Goal: Transaction & Acquisition: Purchase product/service

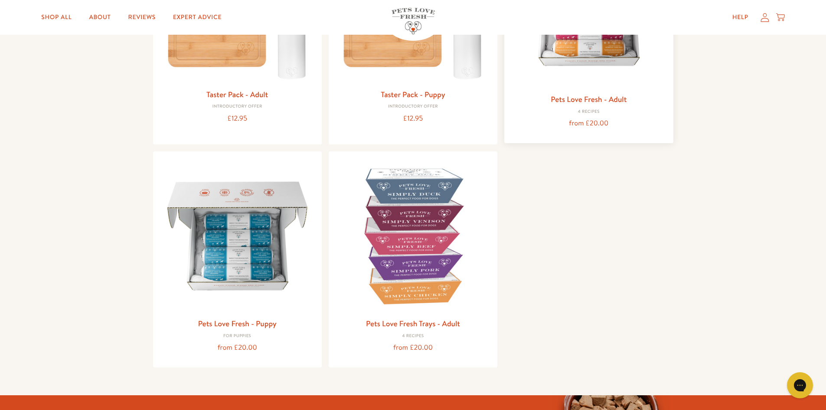
scroll to position [217, 0]
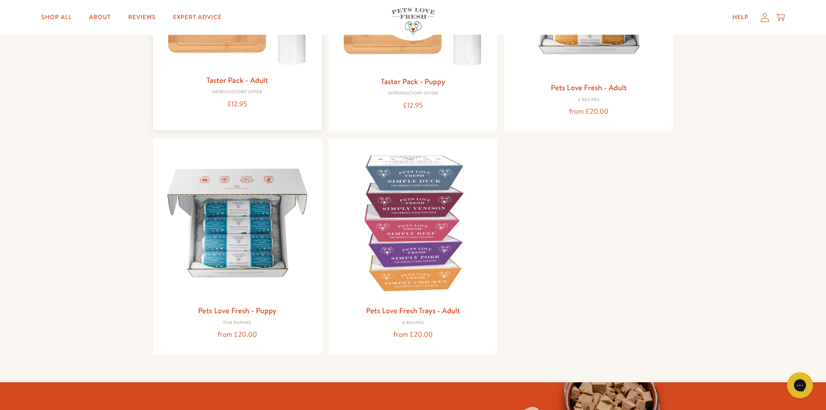
click at [227, 72] on div "Taster Pack - Adult Introductory Offer £12.95" at bounding box center [237, 22] width 169 height 216
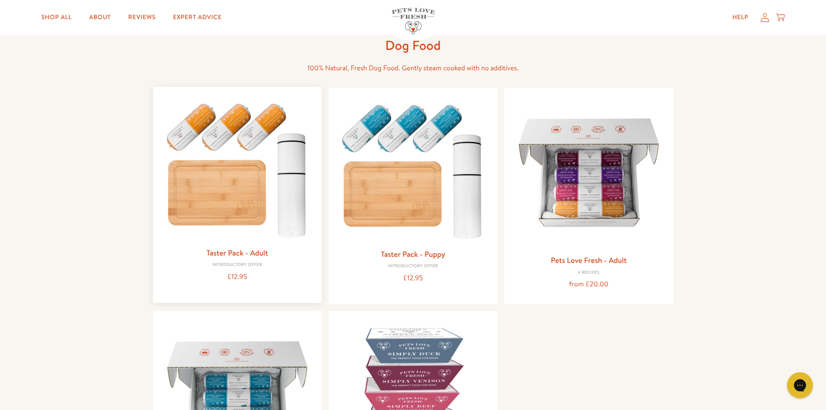
scroll to position [43, 0]
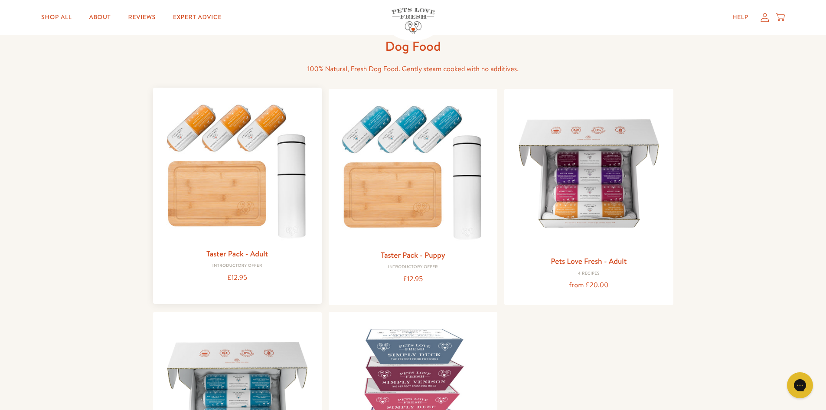
click at [234, 121] on img at bounding box center [237, 168] width 155 height 149
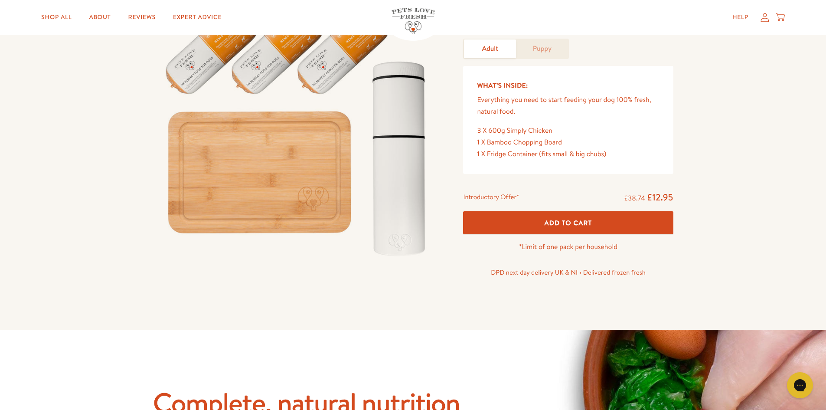
scroll to position [43, 0]
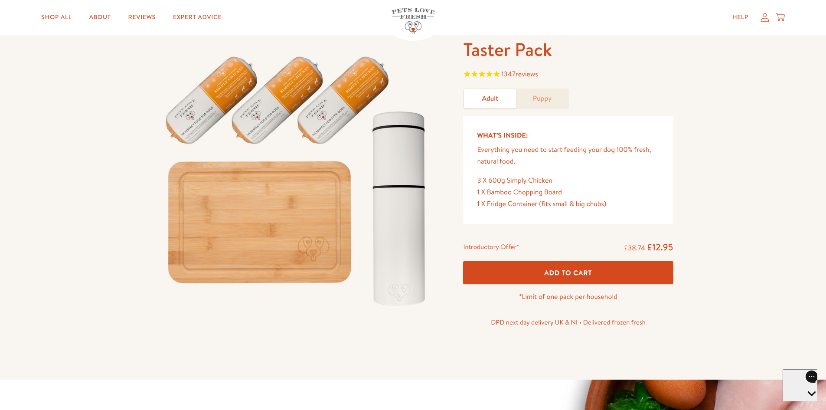
click at [359, 96] on img at bounding box center [298, 177] width 290 height 278
click at [535, 98] on link "Puppy" at bounding box center [542, 98] width 52 height 19
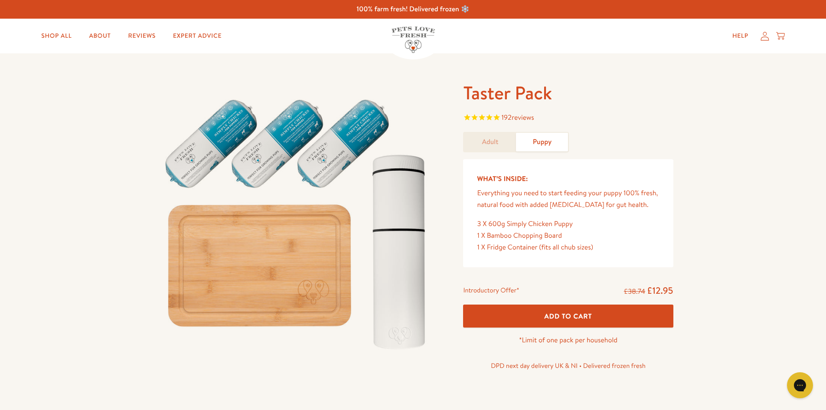
click at [497, 139] on link "Adult" at bounding box center [490, 142] width 52 height 19
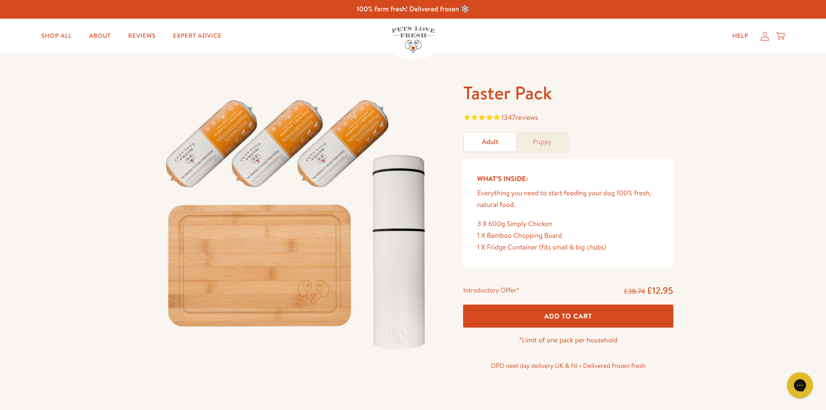
click at [496, 117] on icon "Rated 4.8 out of 5 stars 1347 reviews" at bounding box center [495, 119] width 7 height 12
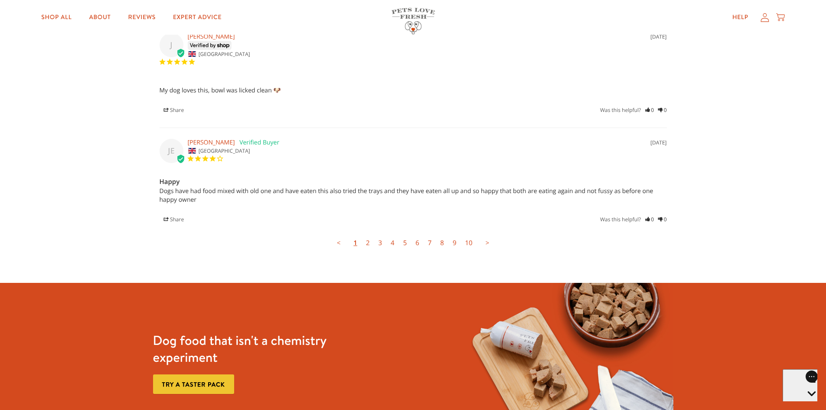
scroll to position [2471, 0]
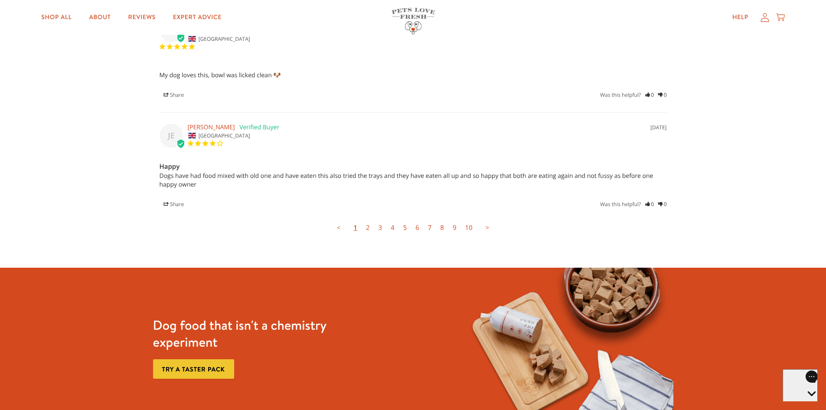
click at [370, 219] on link "2" at bounding box center [368, 227] width 13 height 17
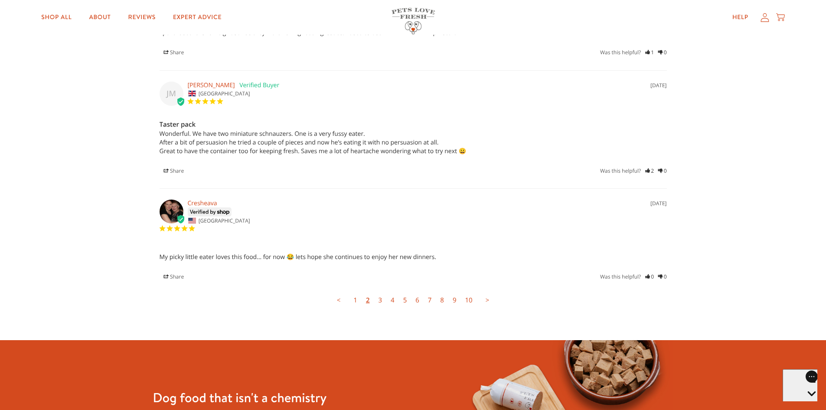
scroll to position [2400, 0]
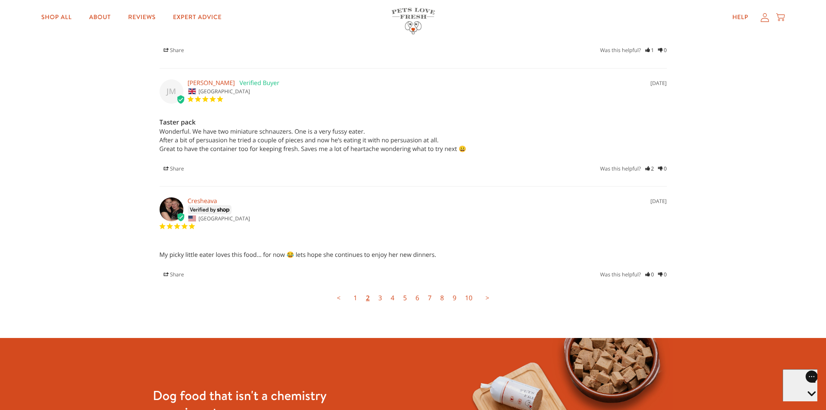
click at [382, 290] on link "3" at bounding box center [380, 297] width 13 height 17
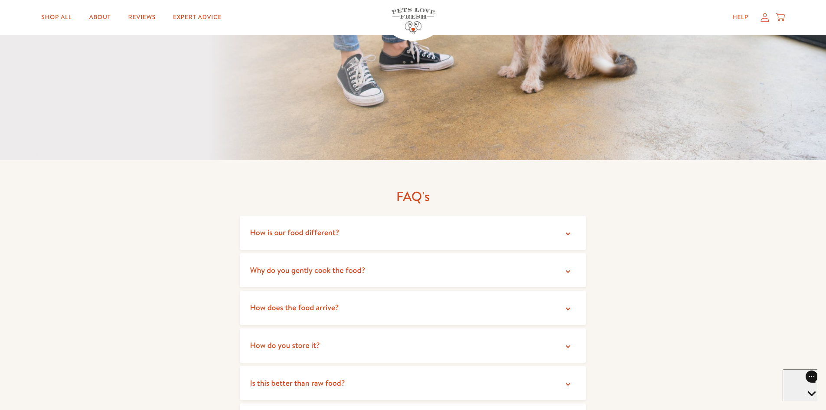
scroll to position [1488, 0]
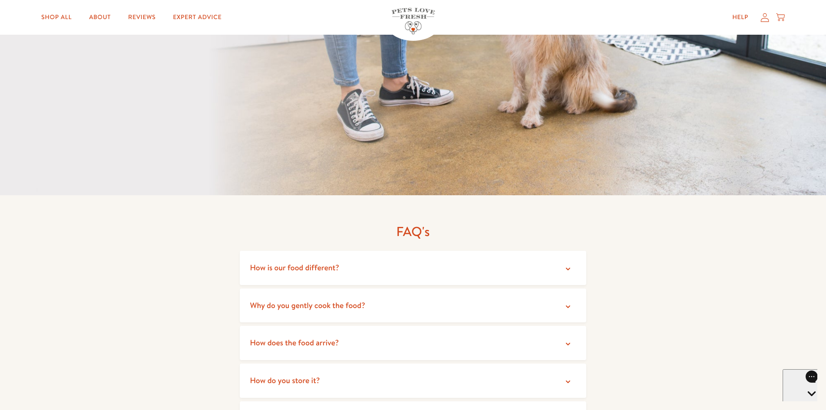
click at [560, 254] on summary "How is our food different?" at bounding box center [413, 268] width 347 height 34
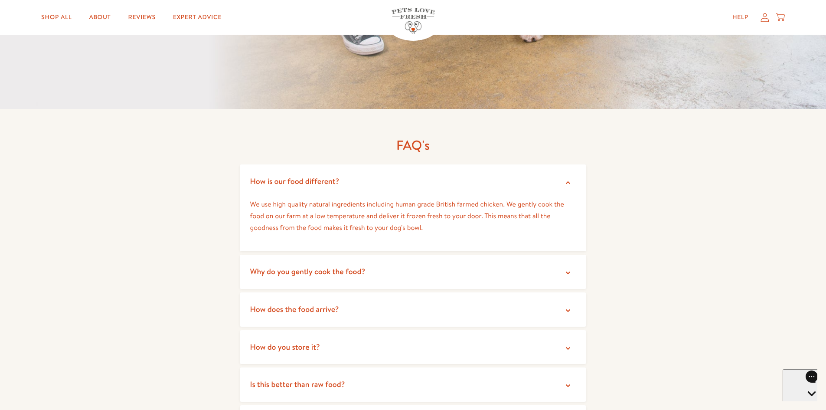
scroll to position [1574, 0]
click at [550, 262] on summary "Why do you gently cook the food?" at bounding box center [413, 271] width 347 height 34
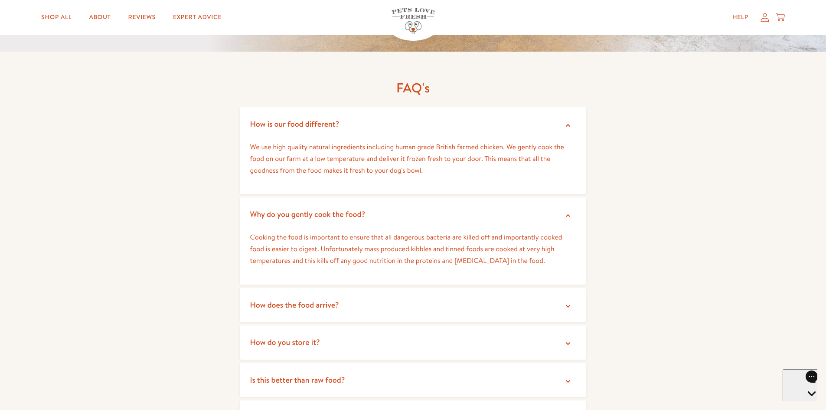
scroll to position [1791, 0]
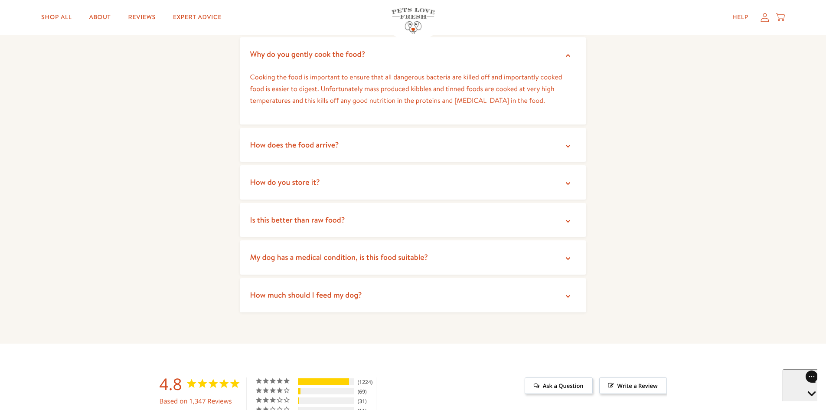
click at [315, 176] on span "How do you store it?" at bounding box center [285, 181] width 70 height 11
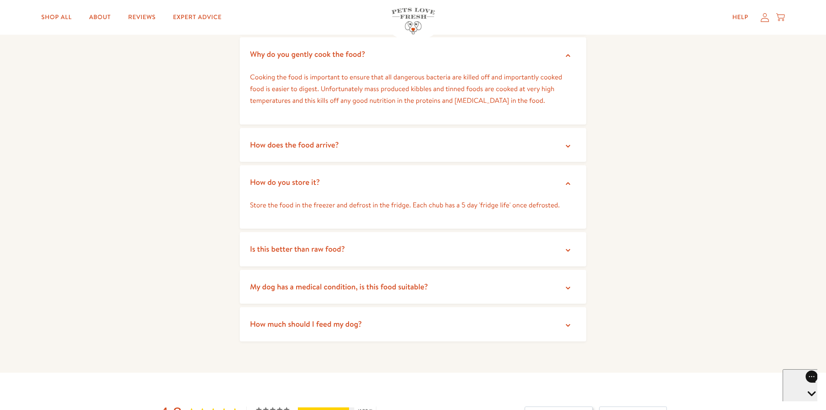
click at [453, 232] on summary "Is this better than raw food?" at bounding box center [413, 249] width 347 height 34
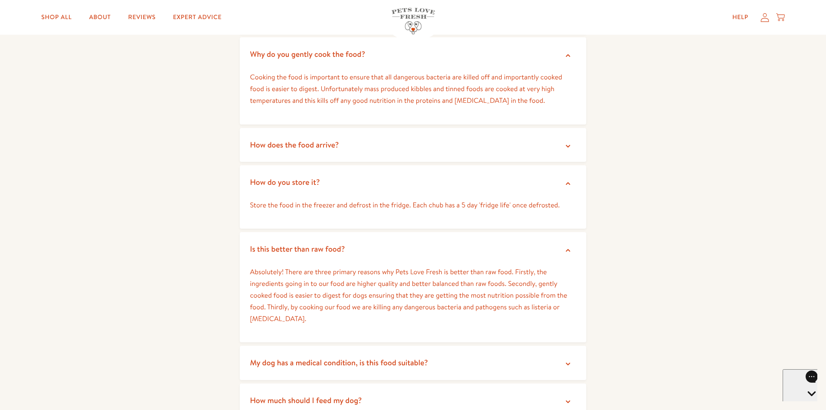
click at [297, 357] on span "My dog has a medical condition, is this food suitable?" at bounding box center [339, 362] width 178 height 11
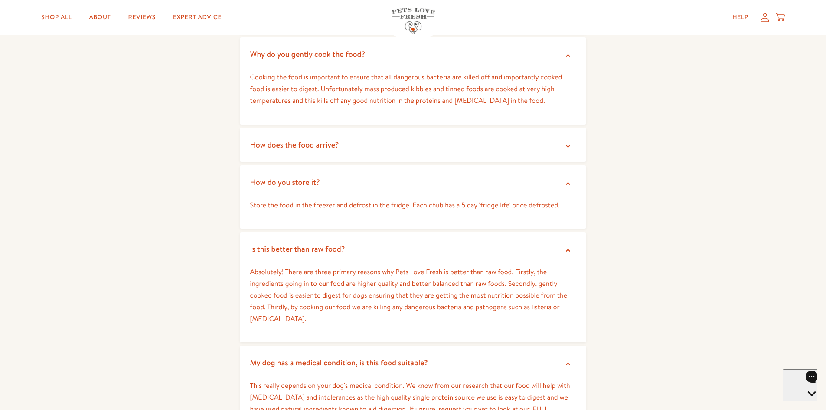
scroll to position [1964, 0]
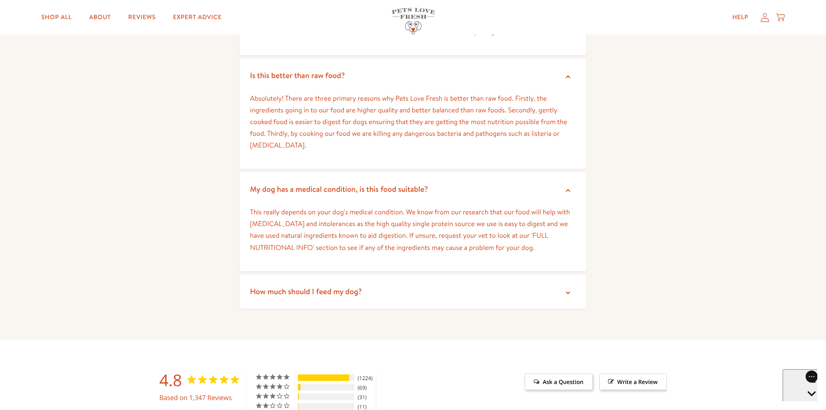
click at [355, 286] on span "How much should I feed my dog?" at bounding box center [306, 291] width 112 height 11
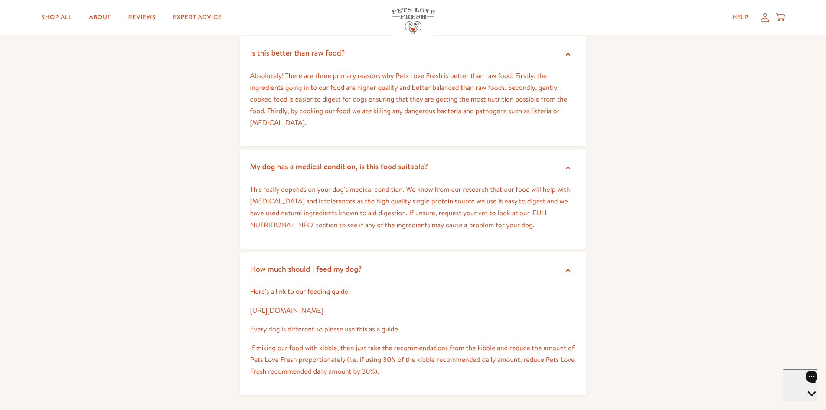
scroll to position [2008, 0]
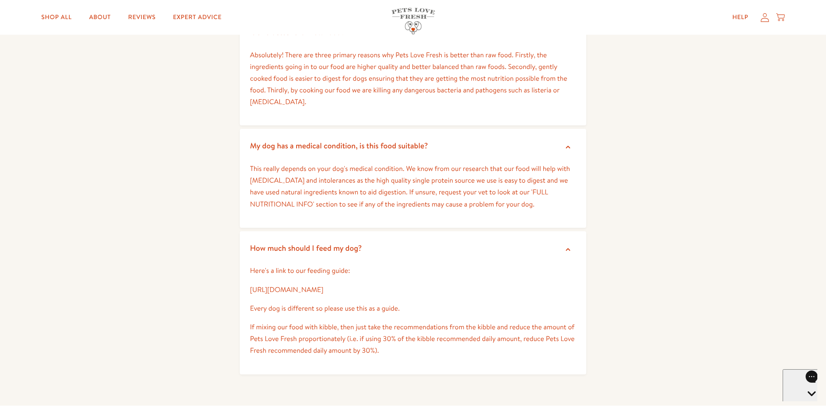
click at [323, 285] on link "https://petslovefresh.com/pages/feeding-guide" at bounding box center [286, 290] width 73 height 10
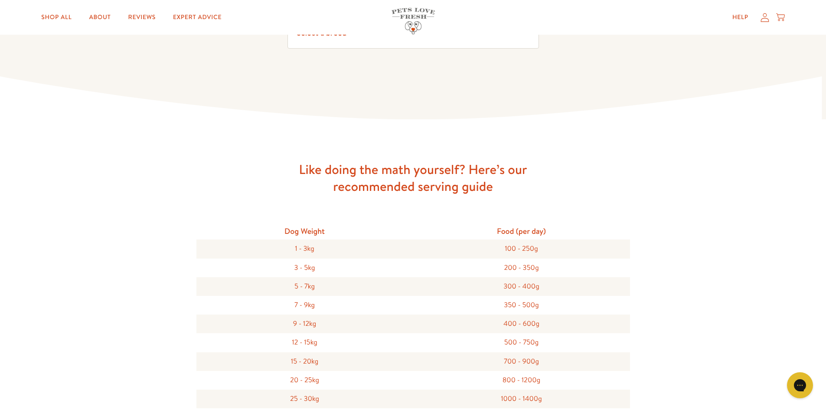
scroll to position [130, 0]
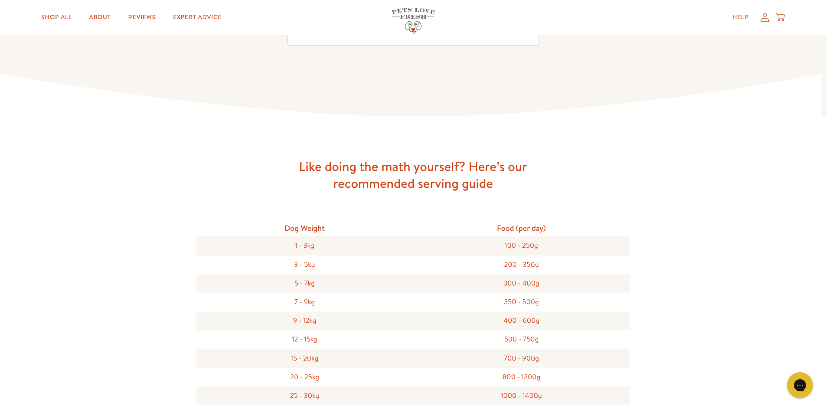
click at [308, 302] on div "7 - 9kg" at bounding box center [304, 302] width 217 height 19
click at [318, 286] on div "5 - 7kg" at bounding box center [304, 283] width 217 height 19
click at [307, 283] on div "5 - 7kg" at bounding box center [304, 283] width 217 height 19
click at [507, 280] on div "300 - 400g" at bounding box center [521, 283] width 217 height 19
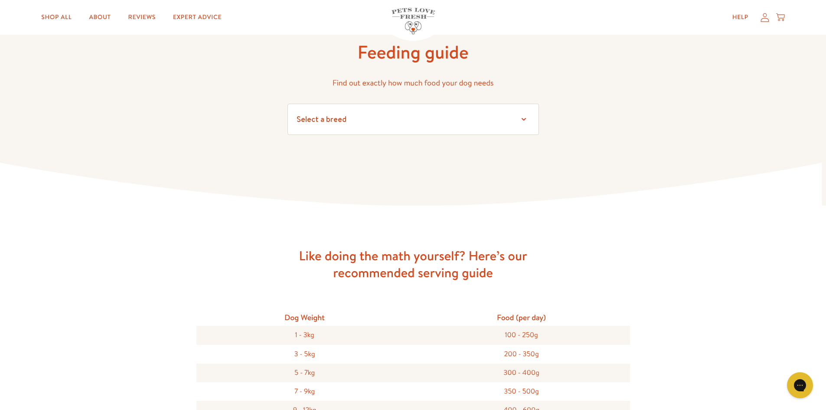
scroll to position [0, 0]
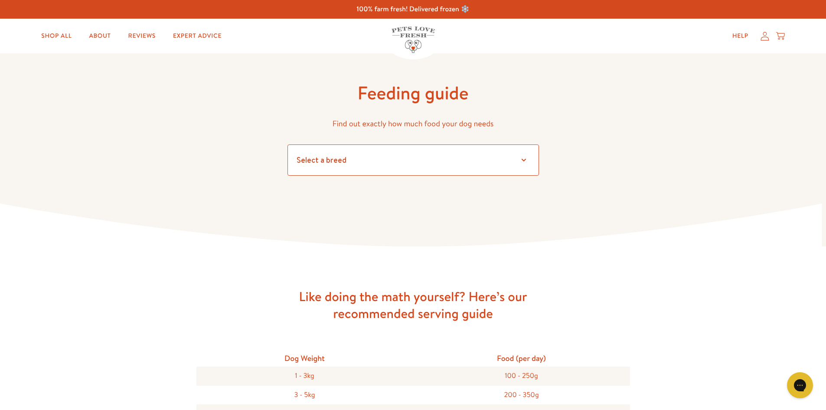
click at [401, 161] on select "Select a breed Affenpinscher Afghan hound Airedale terrier Akita Alaskan Malamu…" at bounding box center [412, 159] width 251 height 31
select select "6.5"
click at [287, 144] on select "Select a breed Affenpinscher Afghan hound Airedale terrier Akita Alaskan Malamu…" at bounding box center [412, 159] width 251 height 31
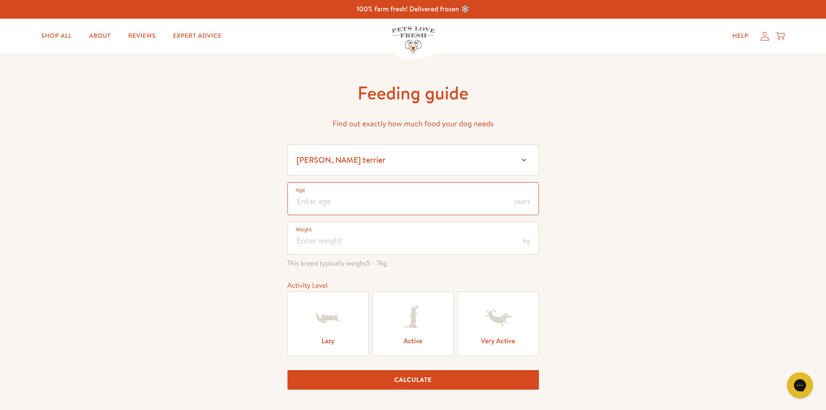
click at [463, 205] on input "number" at bounding box center [412, 198] width 251 height 33
type input "1"
click at [425, 236] on input "number" at bounding box center [412, 237] width 251 height 33
click at [339, 341] on label "Lazy" at bounding box center [327, 323] width 81 height 65
click at [0, 0] on input "Lazy" at bounding box center [0, 0] width 0 height 0
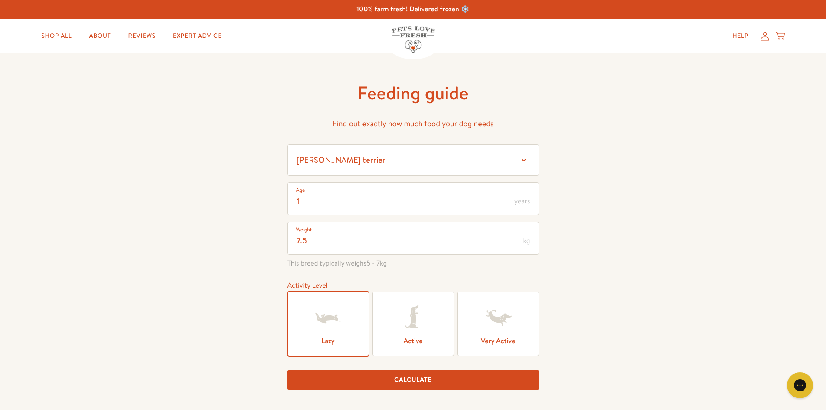
click at [411, 381] on button "Calculate" at bounding box center [412, 380] width 251 height 20
type input "7"
click at [417, 375] on button "Calculate" at bounding box center [412, 380] width 251 height 20
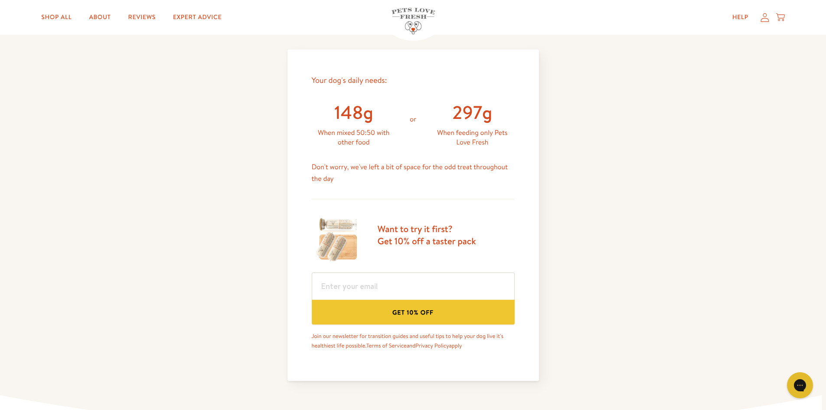
scroll to position [361, 0]
click at [335, 247] on img at bounding box center [338, 239] width 52 height 52
click at [404, 240] on h3 "Want to try it first? Get 10% off a taster pack" at bounding box center [427, 234] width 98 height 24
drag, startPoint x: 380, startPoint y: 274, endPoint x: 390, endPoint y: 281, distance: 12.4
click at [380, 274] on input "email" at bounding box center [413, 285] width 203 height 27
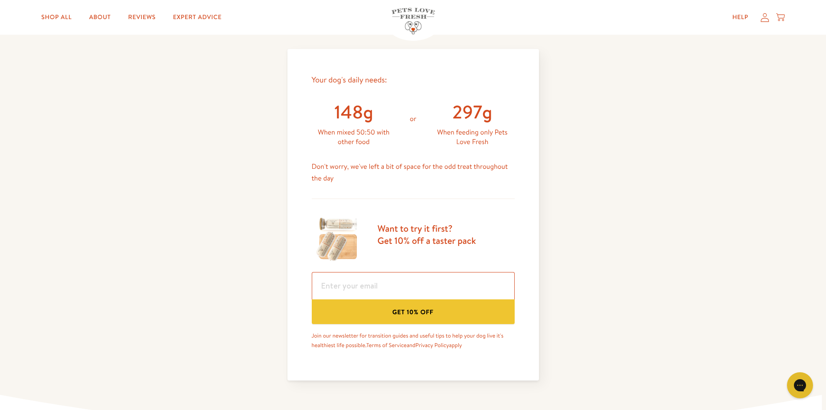
type input "fordhsj1980@yahoo.co.uk"
click at [415, 314] on button "Get 10% off" at bounding box center [413, 311] width 203 height 25
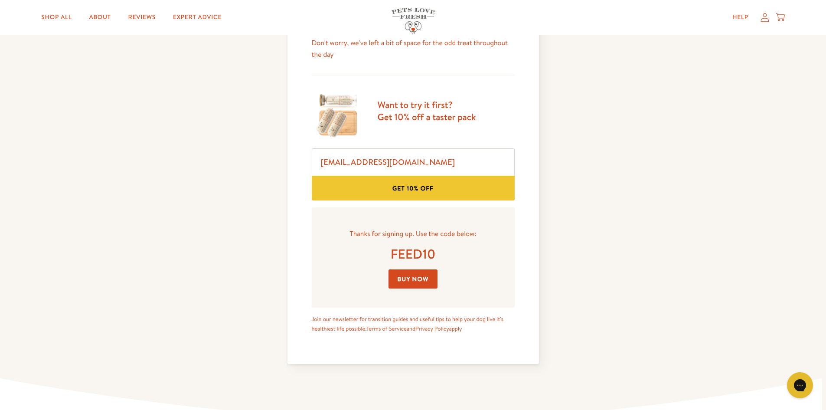
scroll to position [491, 0]
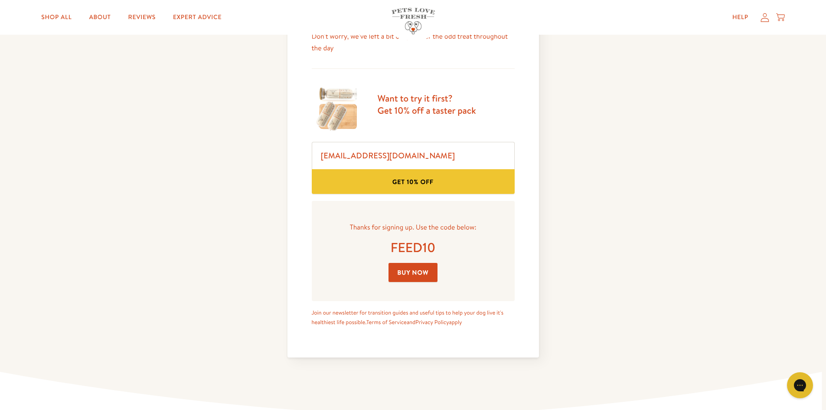
click at [423, 278] on link "Buy Now" at bounding box center [412, 273] width 49 height 20
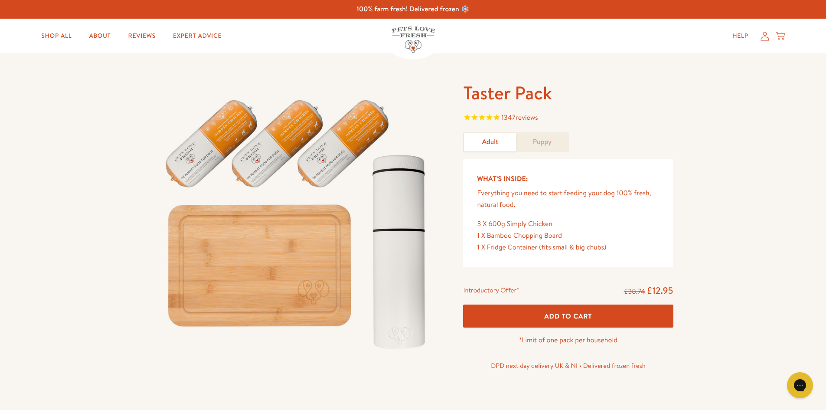
click at [325, 140] on img at bounding box center [298, 220] width 290 height 278
click at [550, 316] on span "Add To Cart" at bounding box center [568, 315] width 48 height 9
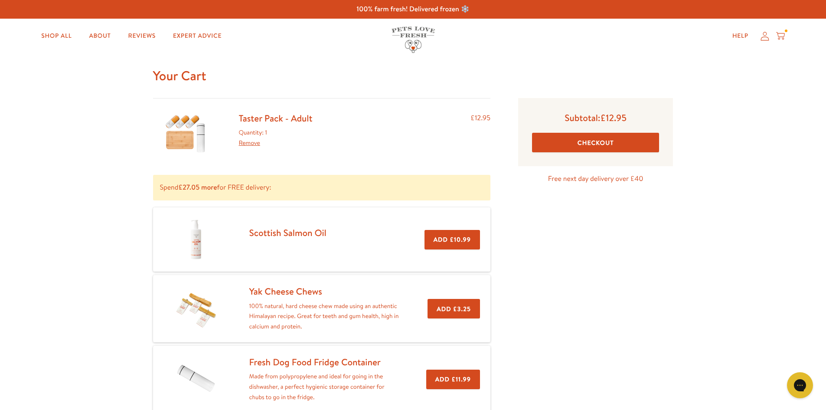
click at [600, 143] on button "Checkout" at bounding box center [595, 143] width 127 height 20
